Goal: Find specific page/section: Find specific page/section

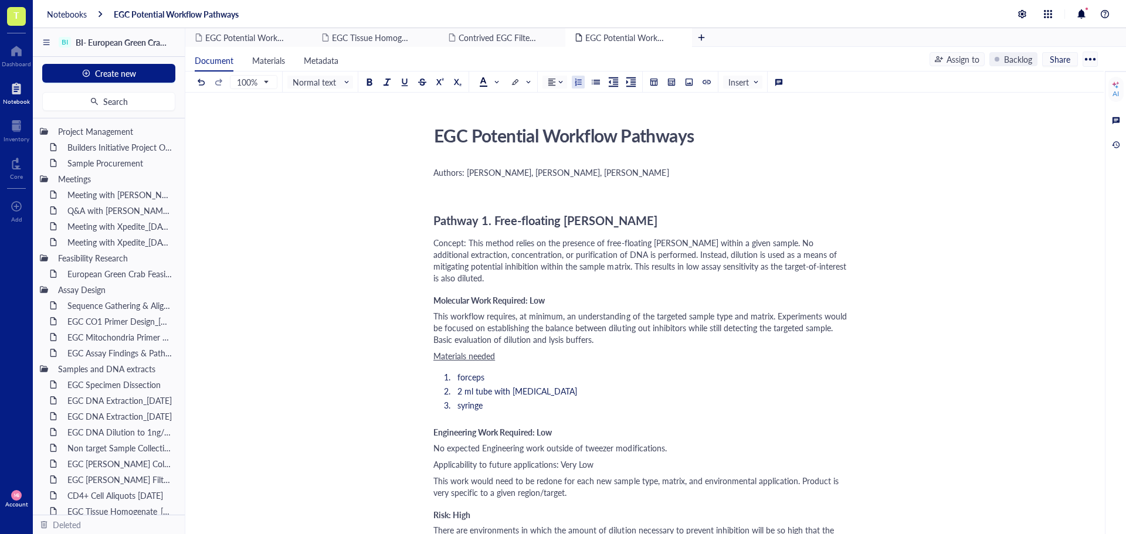
scroll to position [1877, 0]
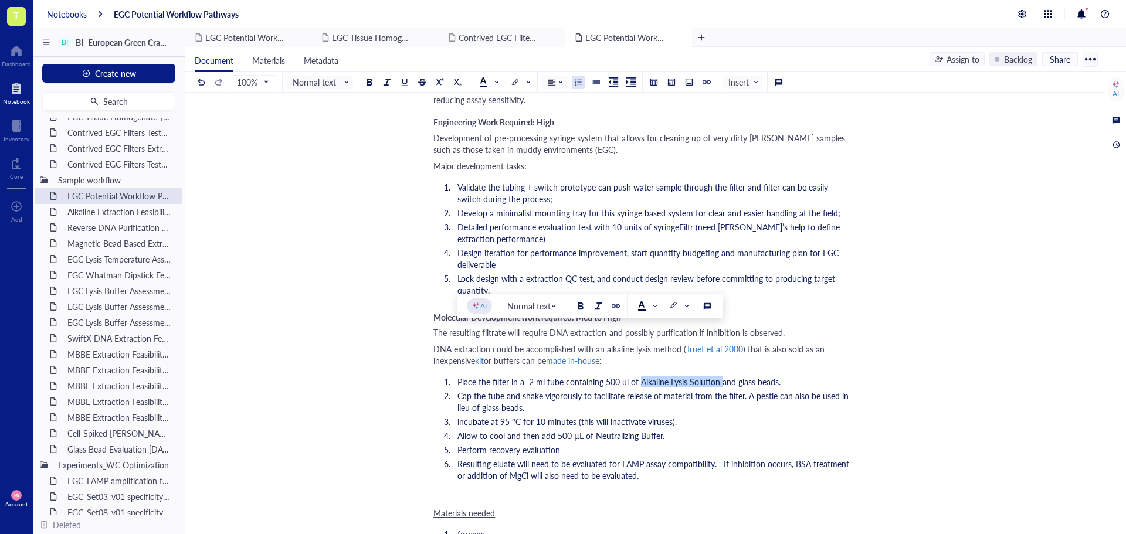
click at [69, 10] on div "Notebooks" at bounding box center [67, 14] width 40 height 11
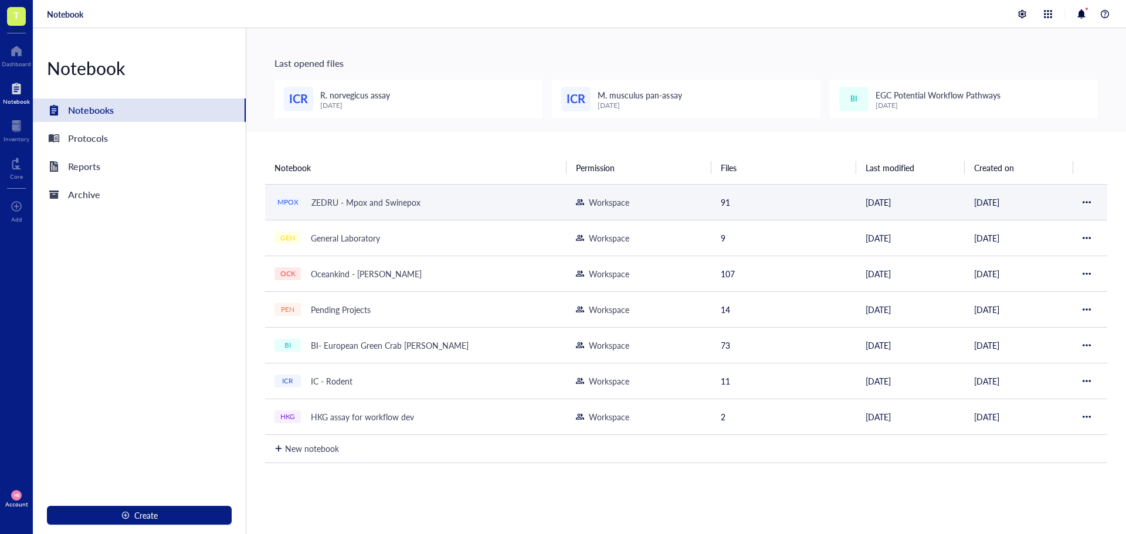
click at [354, 204] on div "ZEDRU - Mpox and Swinepox" at bounding box center [366, 202] width 120 height 16
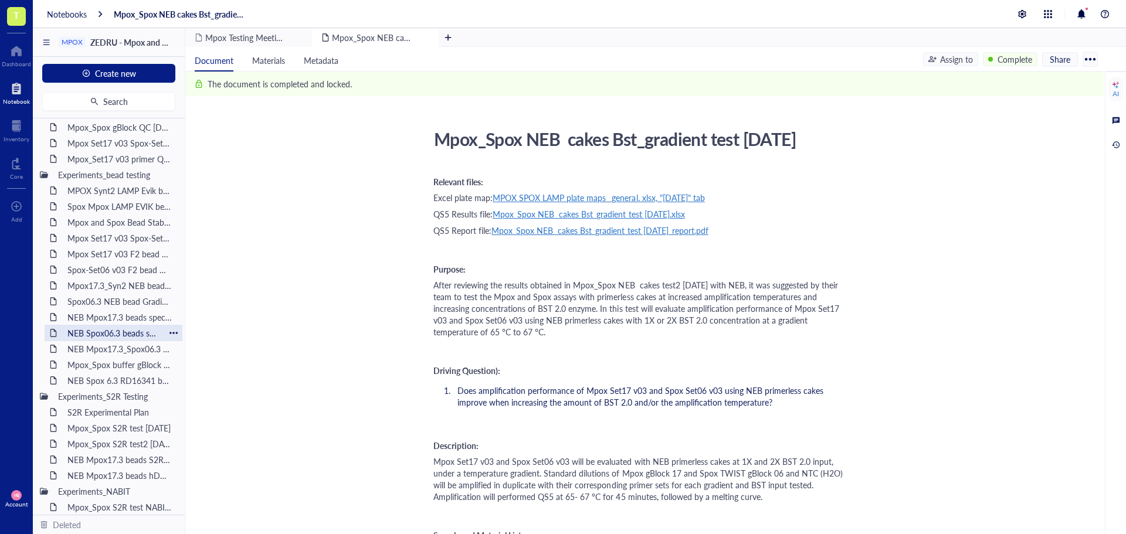
scroll to position [957, 0]
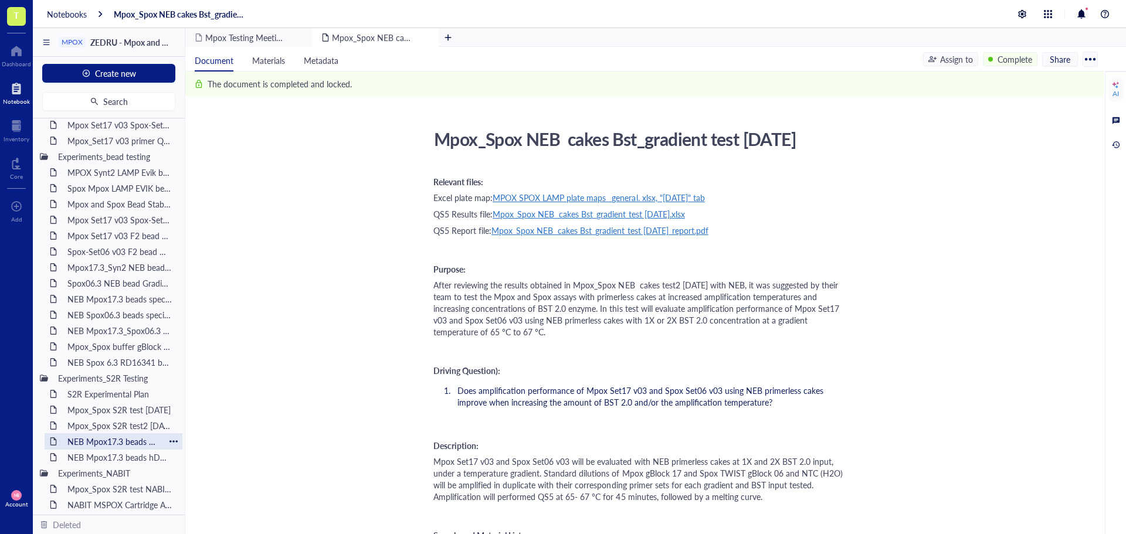
click at [121, 446] on div "NEB Mpox17.3 beads S2R buffer test1_22NOV24" at bounding box center [113, 442] width 103 height 16
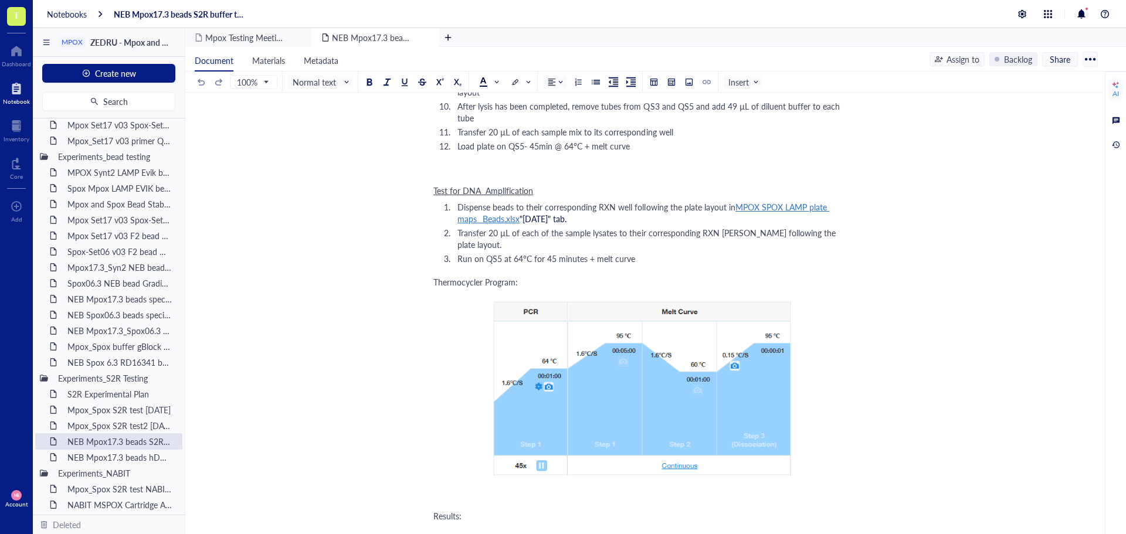
scroll to position [1349, 0]
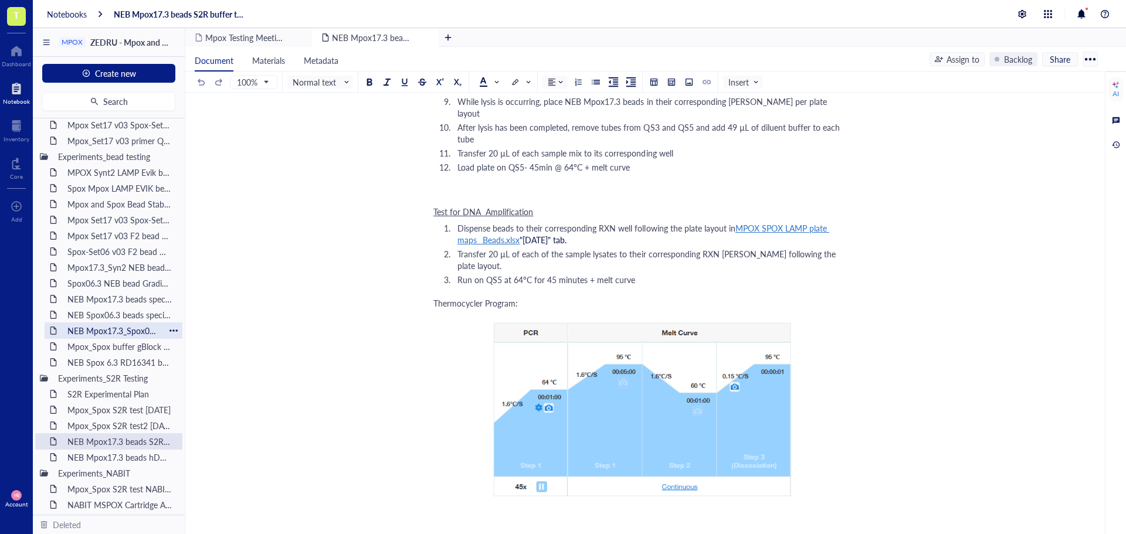
click at [109, 333] on div "NEB Mpox17.3_Spox06.3 beads LOD test [DATE]" at bounding box center [113, 331] width 103 height 16
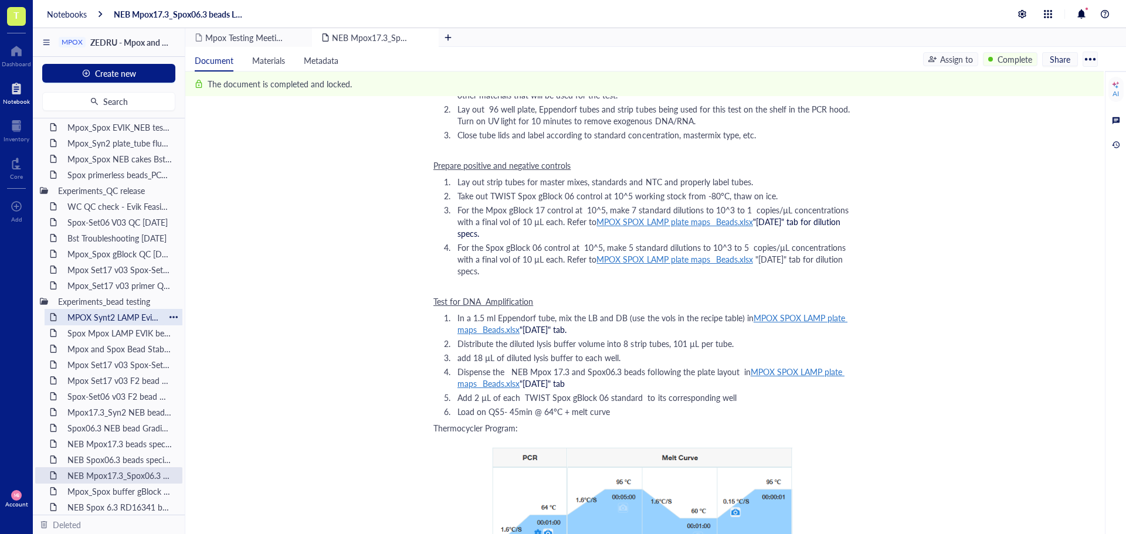
scroll to position [840, 0]
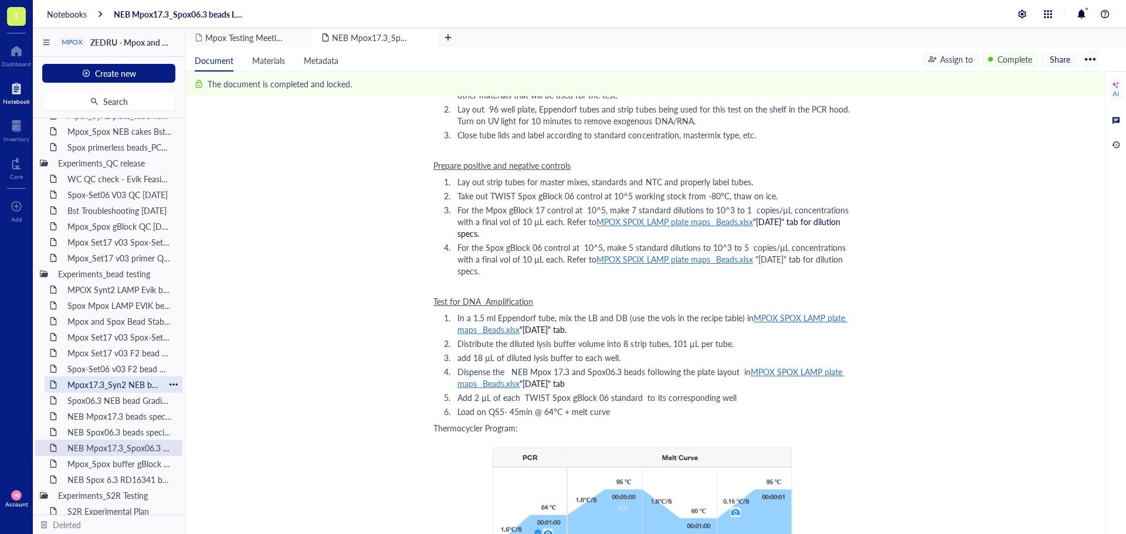
click at [119, 388] on div "Mpox17.3_Syn2 NEB bead Gradient test [DATE]" at bounding box center [113, 385] width 103 height 16
